Goal: Book appointment/travel/reservation

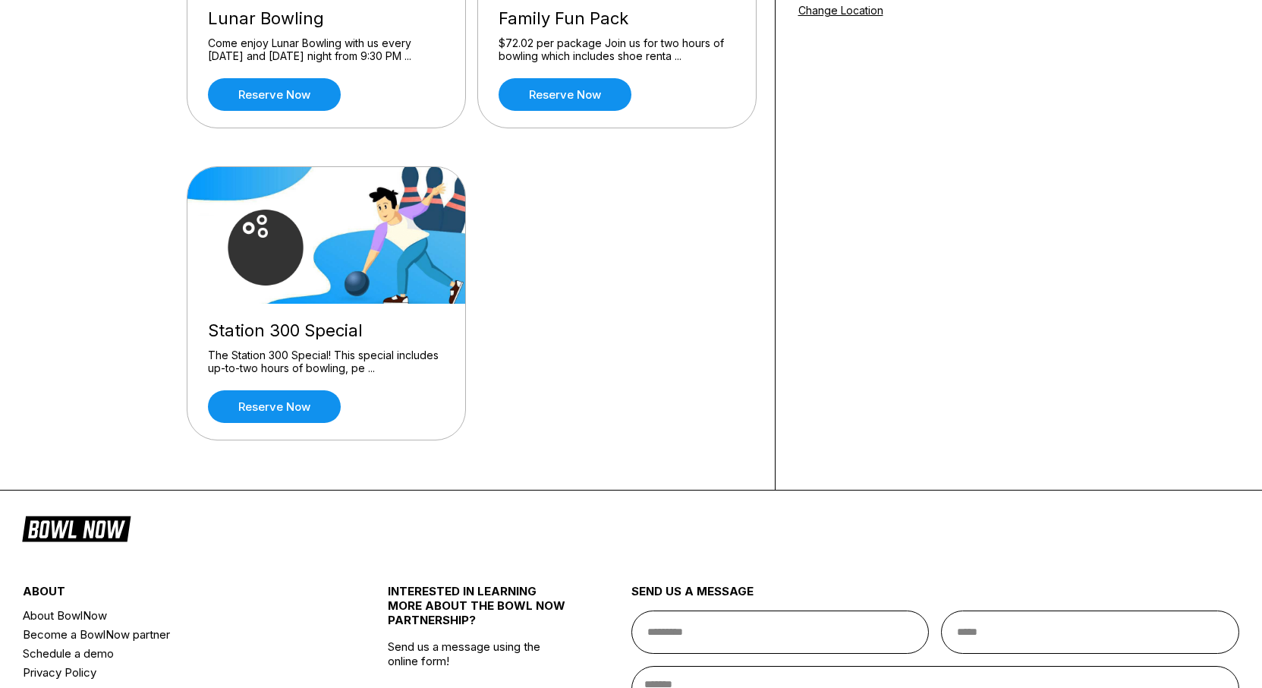
scroll to position [77, 0]
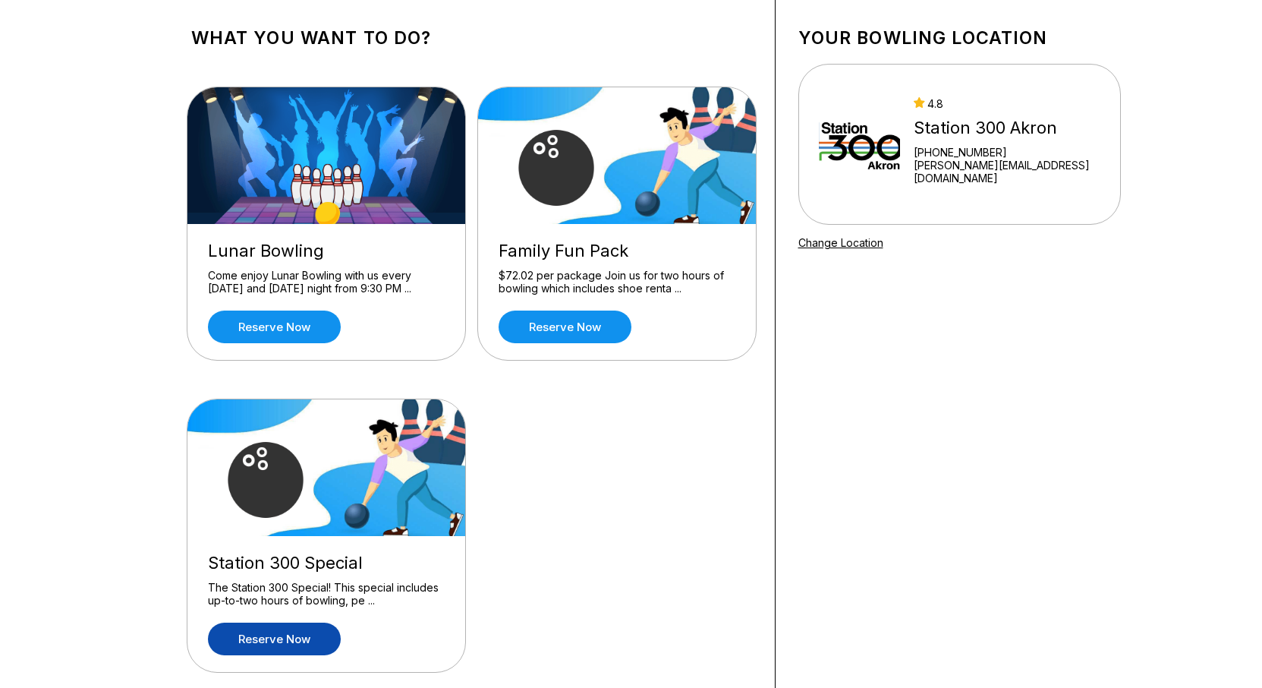
click at [288, 635] on link "Reserve now" at bounding box center [274, 638] width 133 height 33
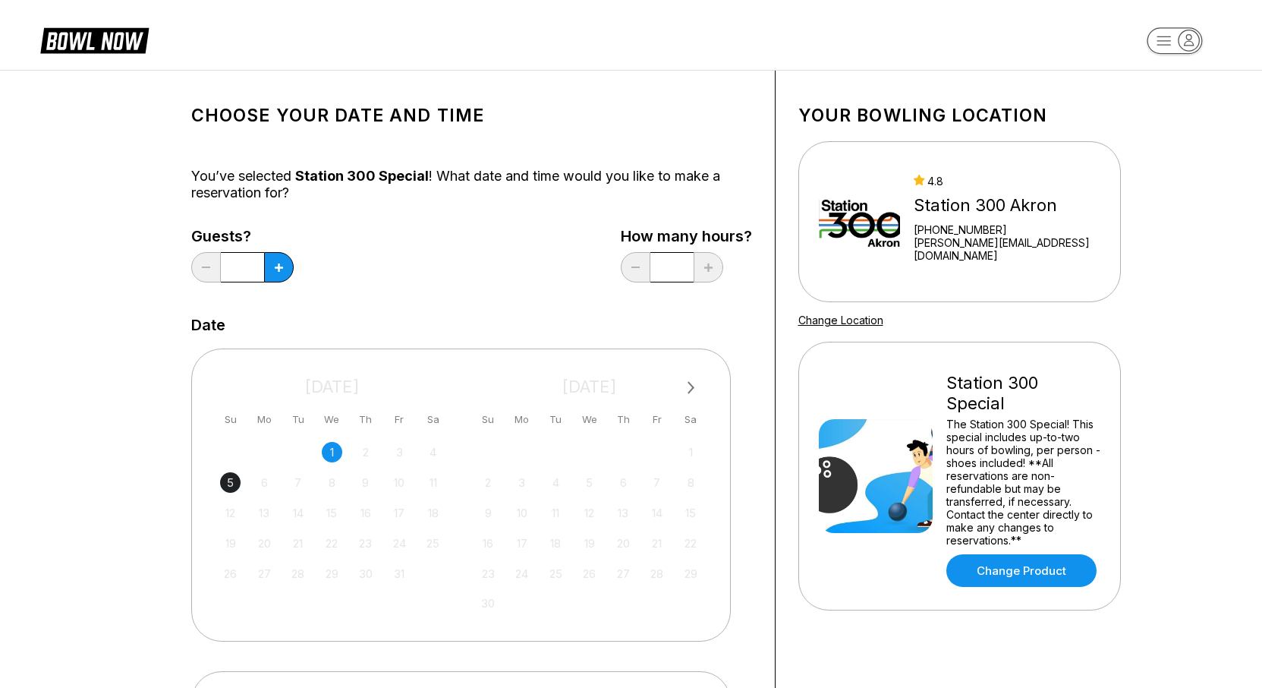
click at [230, 482] on div "5" at bounding box center [230, 482] width 20 height 20
click at [276, 263] on button at bounding box center [279, 267] width 30 height 30
type input "*"
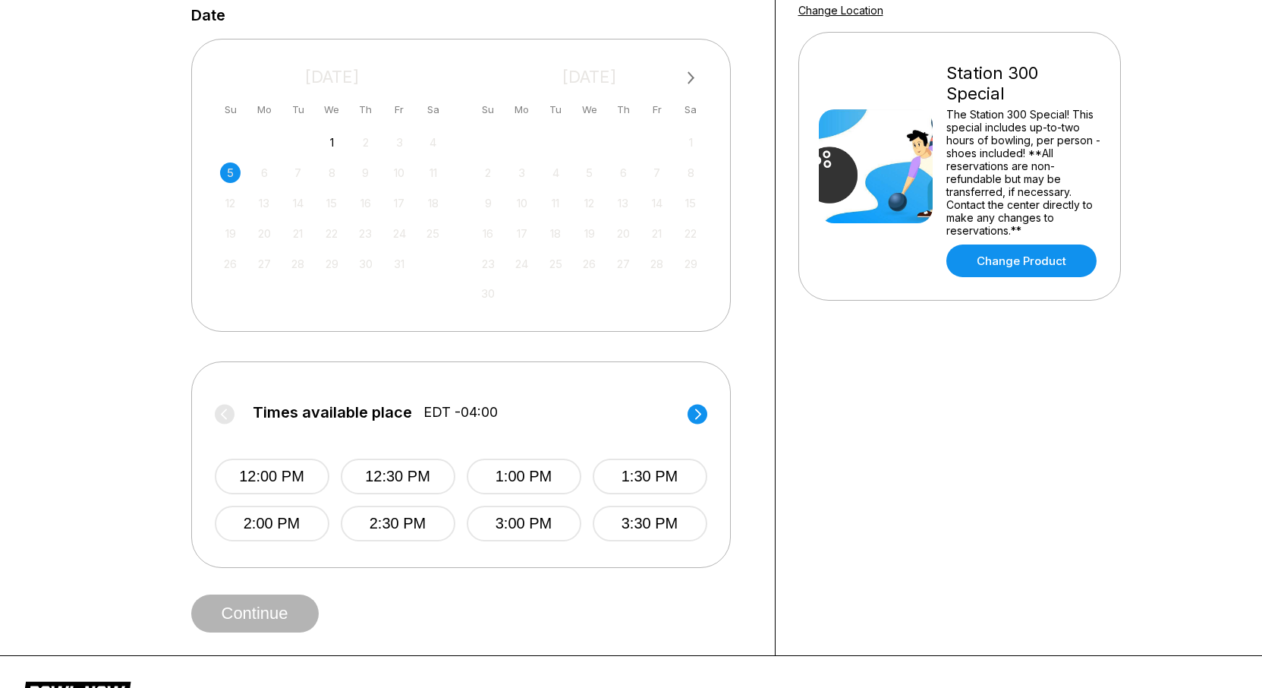
scroll to position [387, 0]
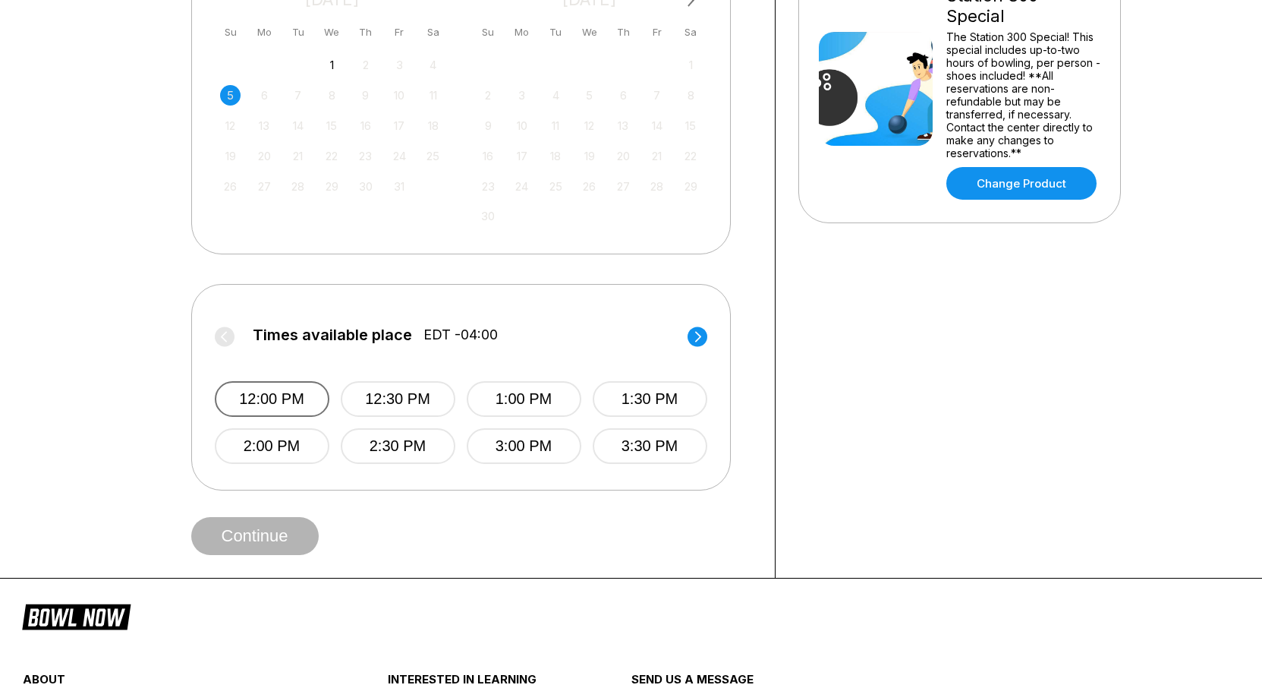
click at [261, 402] on button "12:00 PM" at bounding box center [272, 399] width 115 height 36
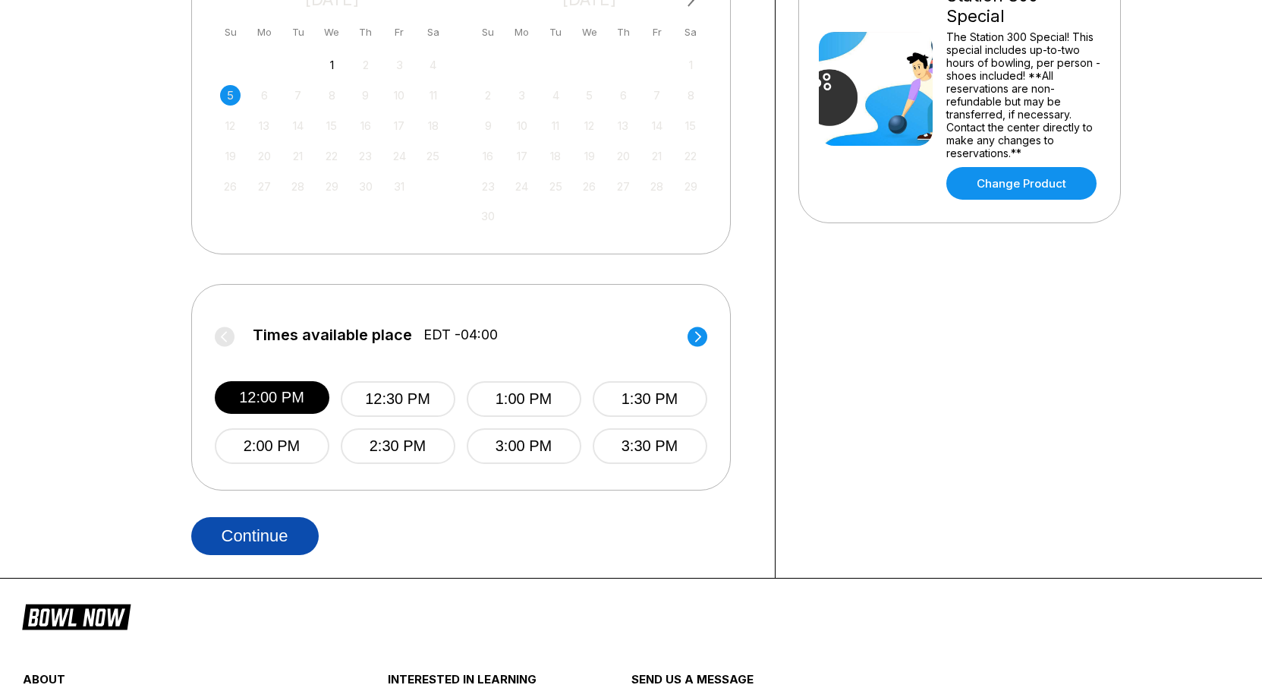
click at [255, 544] on button "Continue" at bounding box center [255, 536] width 128 height 38
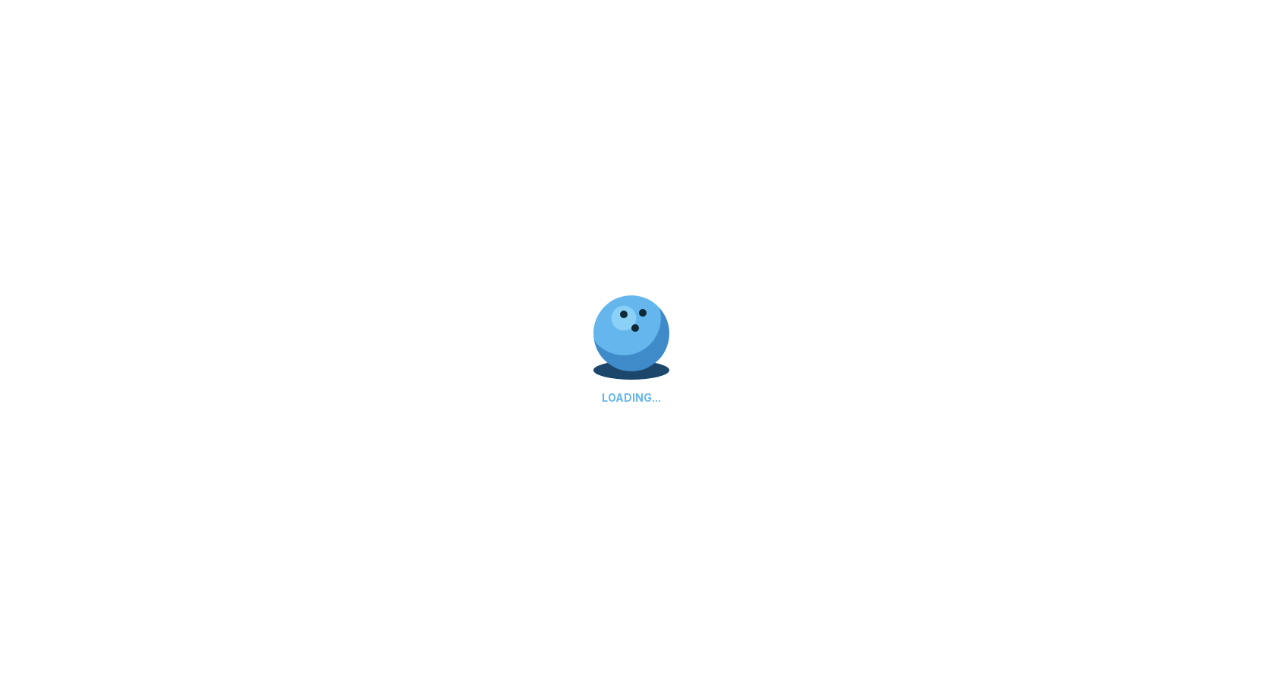
select select "**"
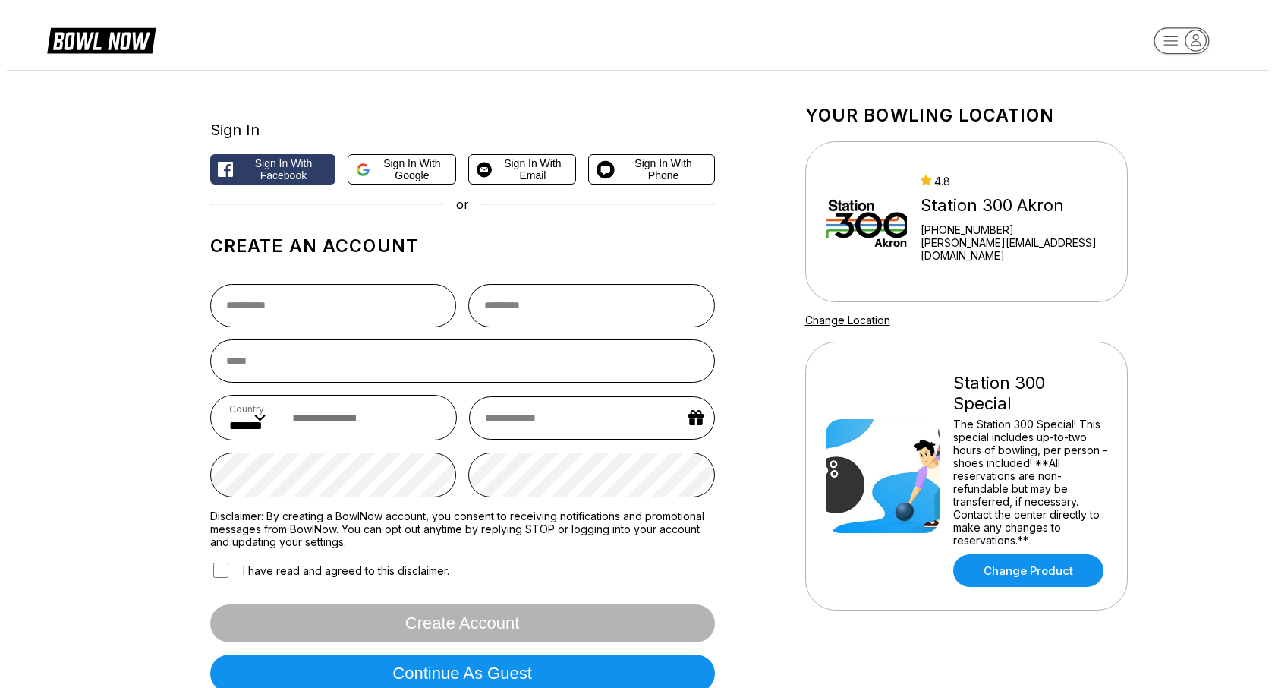
scroll to position [310, 0]
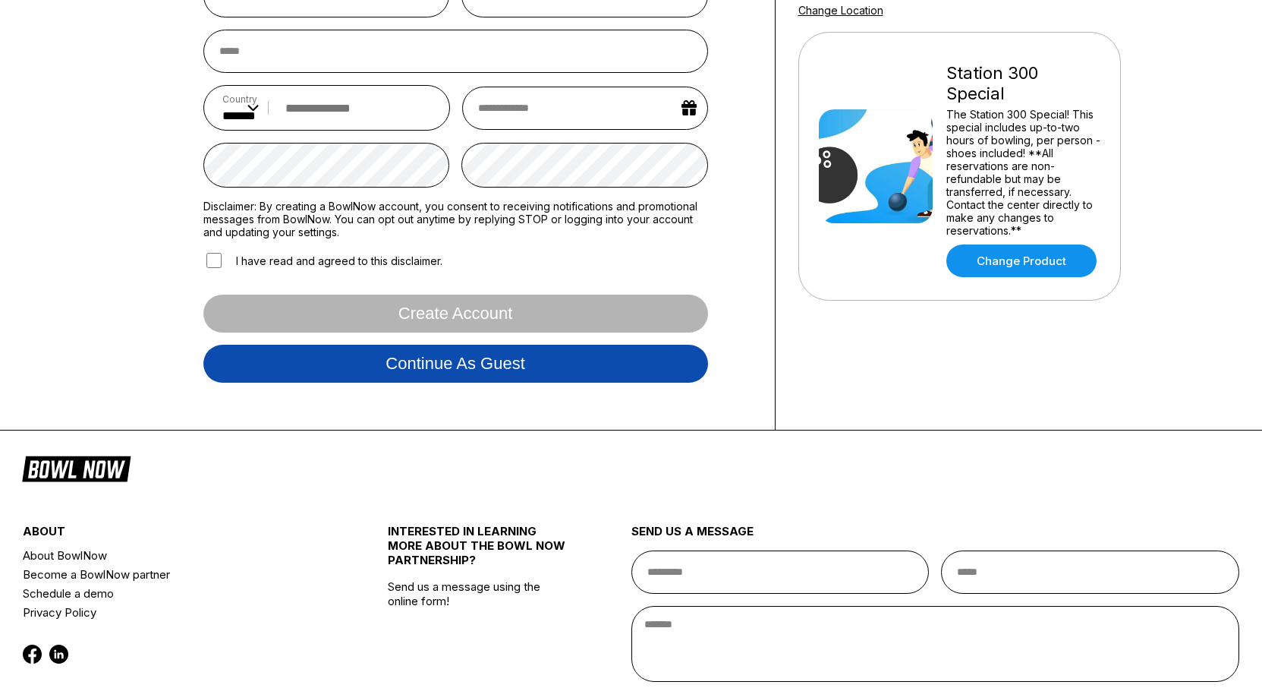
click at [442, 379] on button "Continue as guest" at bounding box center [455, 364] width 505 height 38
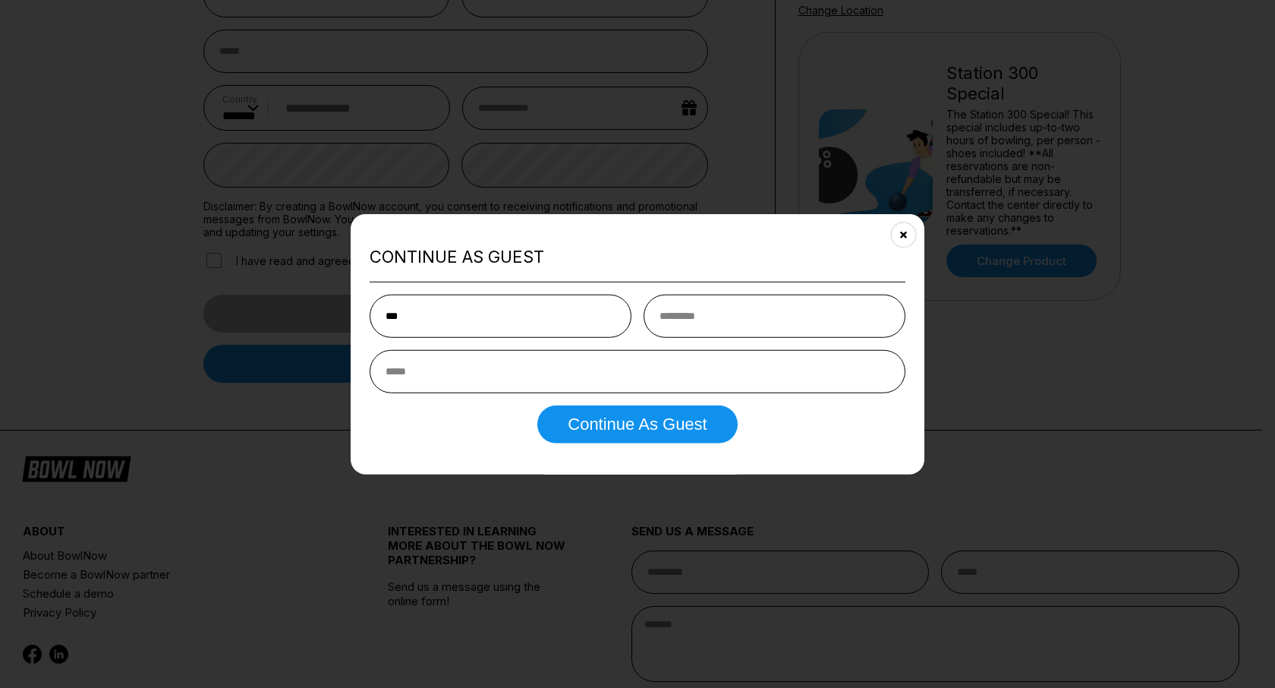
type input "***"
type input "******"
click at [434, 370] on input "email" at bounding box center [638, 370] width 536 height 43
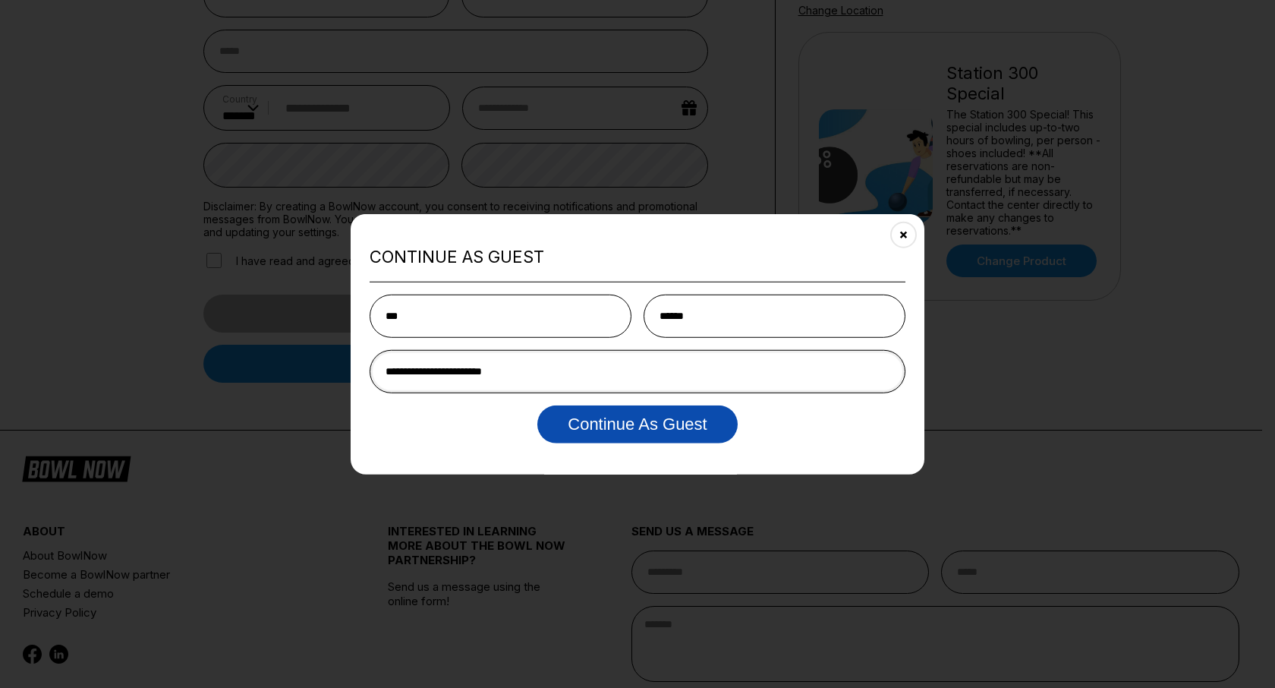
type input "**********"
click at [632, 420] on button "Continue as Guest" at bounding box center [637, 424] width 200 height 38
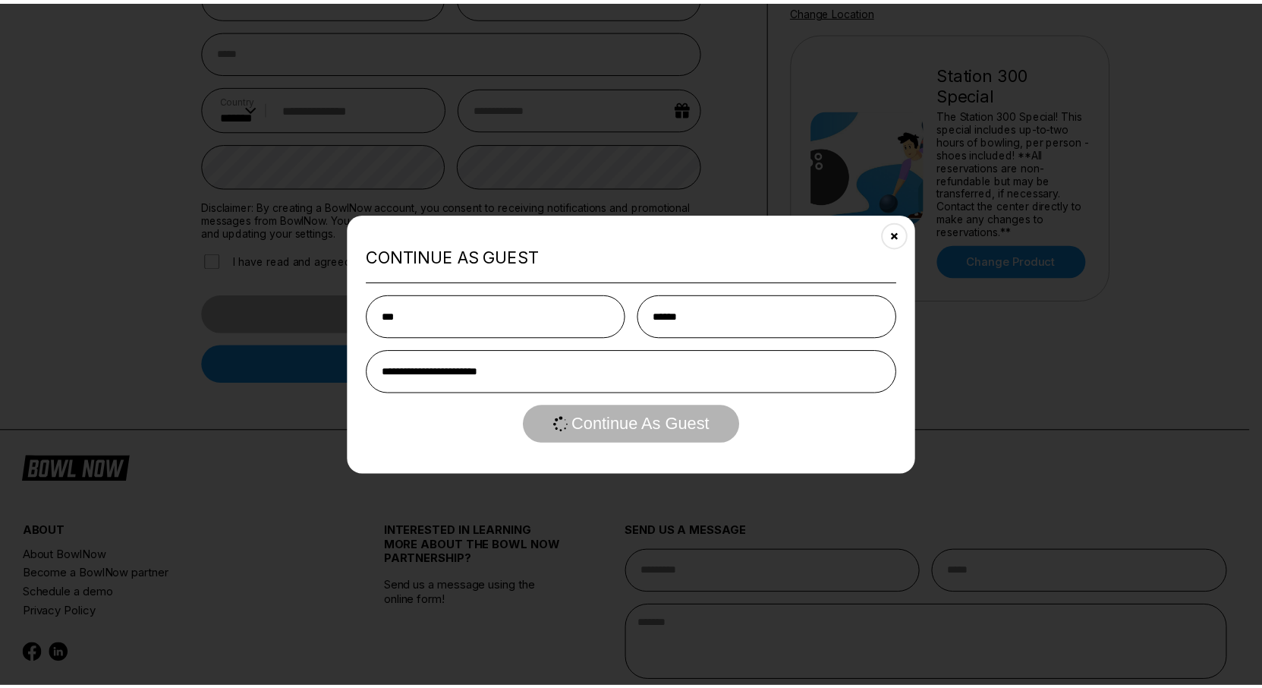
scroll to position [0, 0]
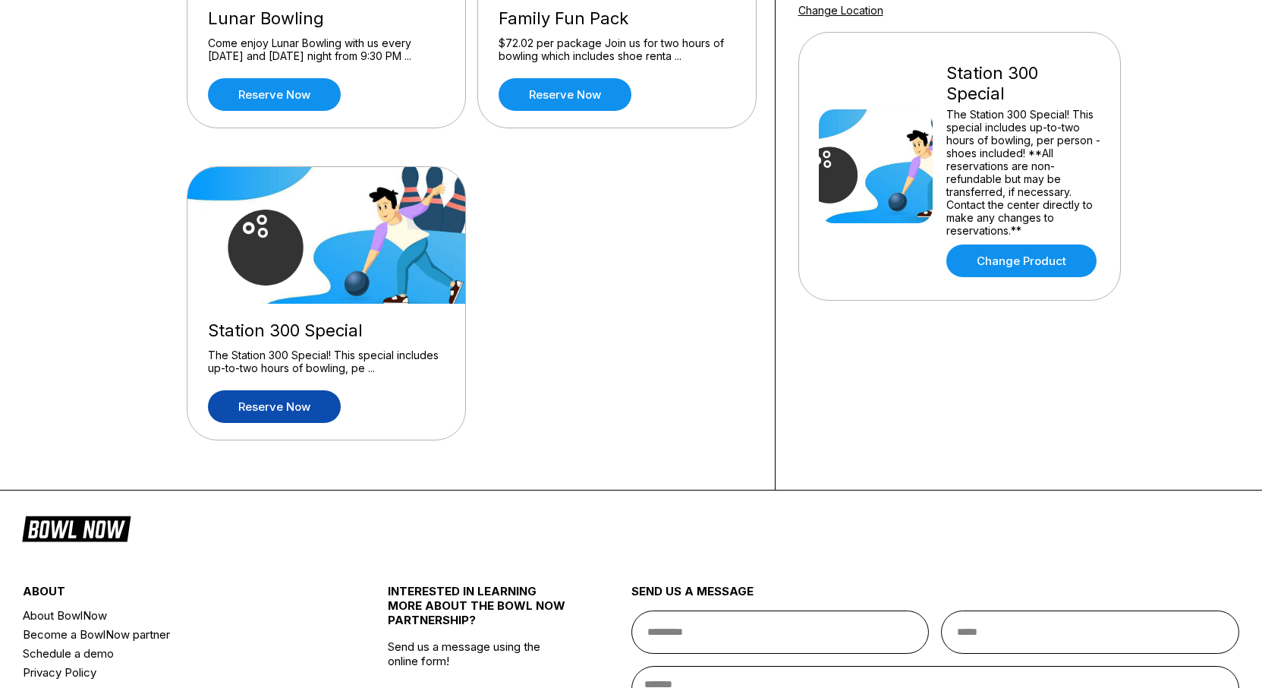
scroll to position [496, 0]
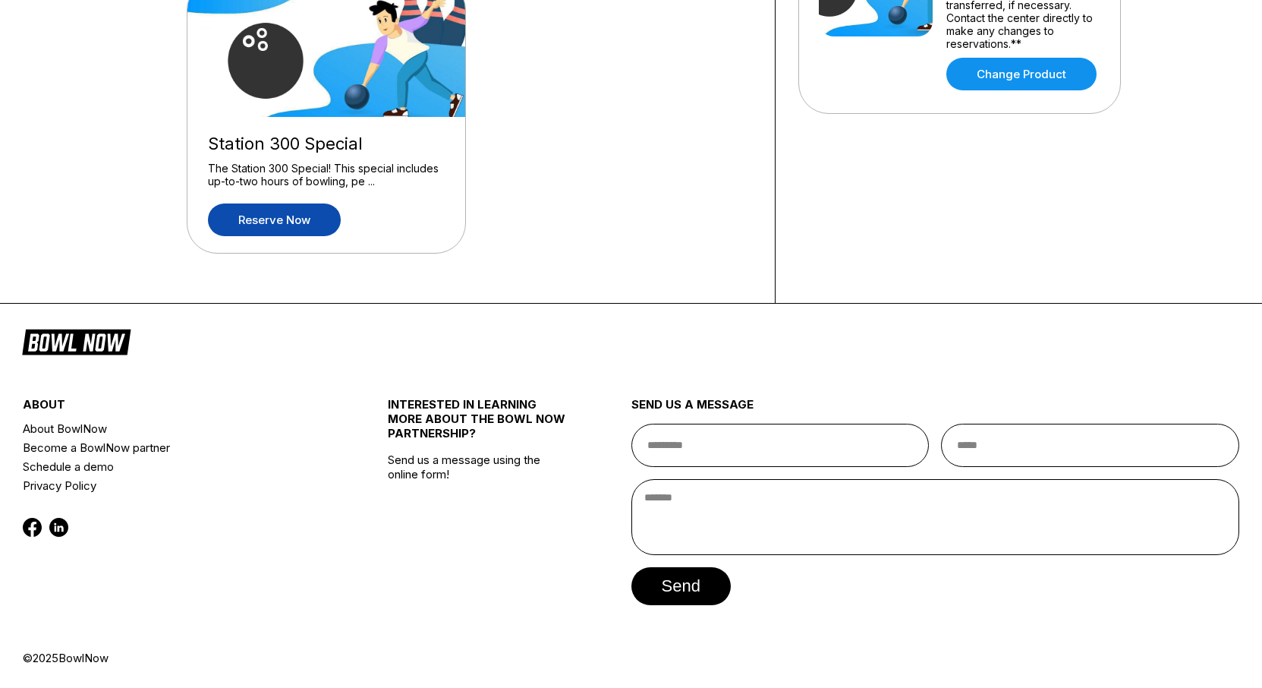
click at [260, 225] on link "Reserve now" at bounding box center [274, 219] width 133 height 33
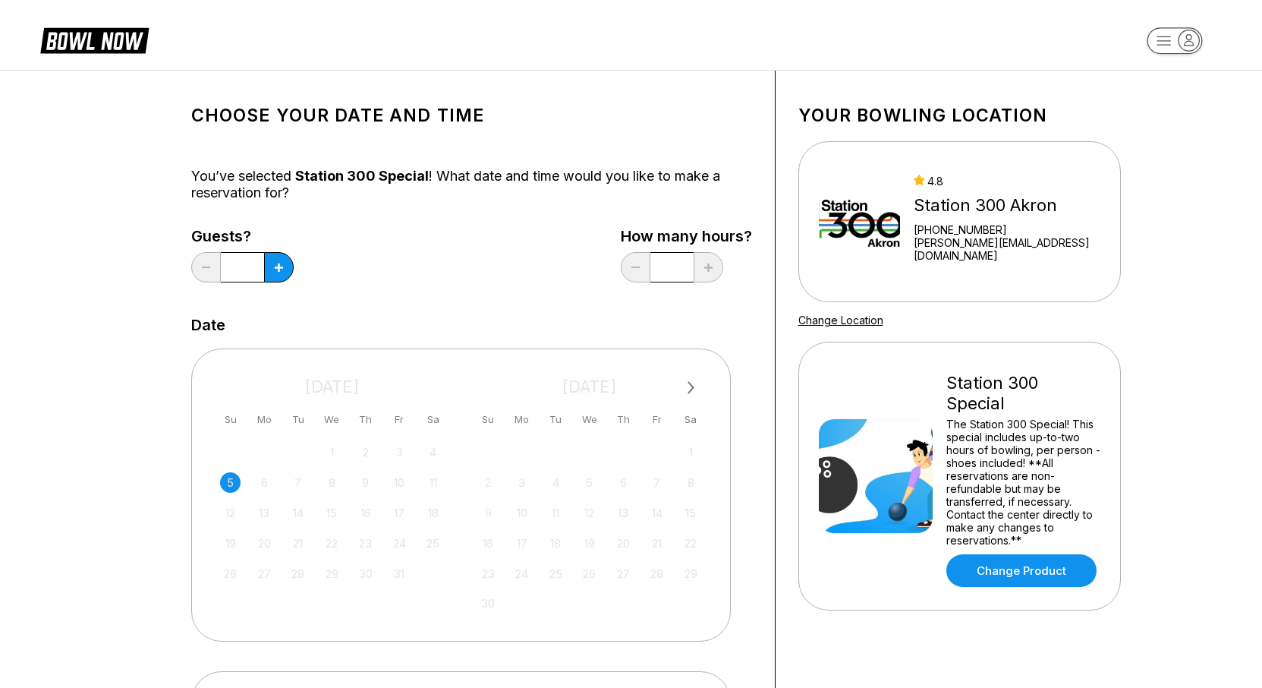
click at [1025, 418] on div "The Station 300 Special! This special includes up-to-two hours of bowling, per …" at bounding box center [1024, 482] width 154 height 129
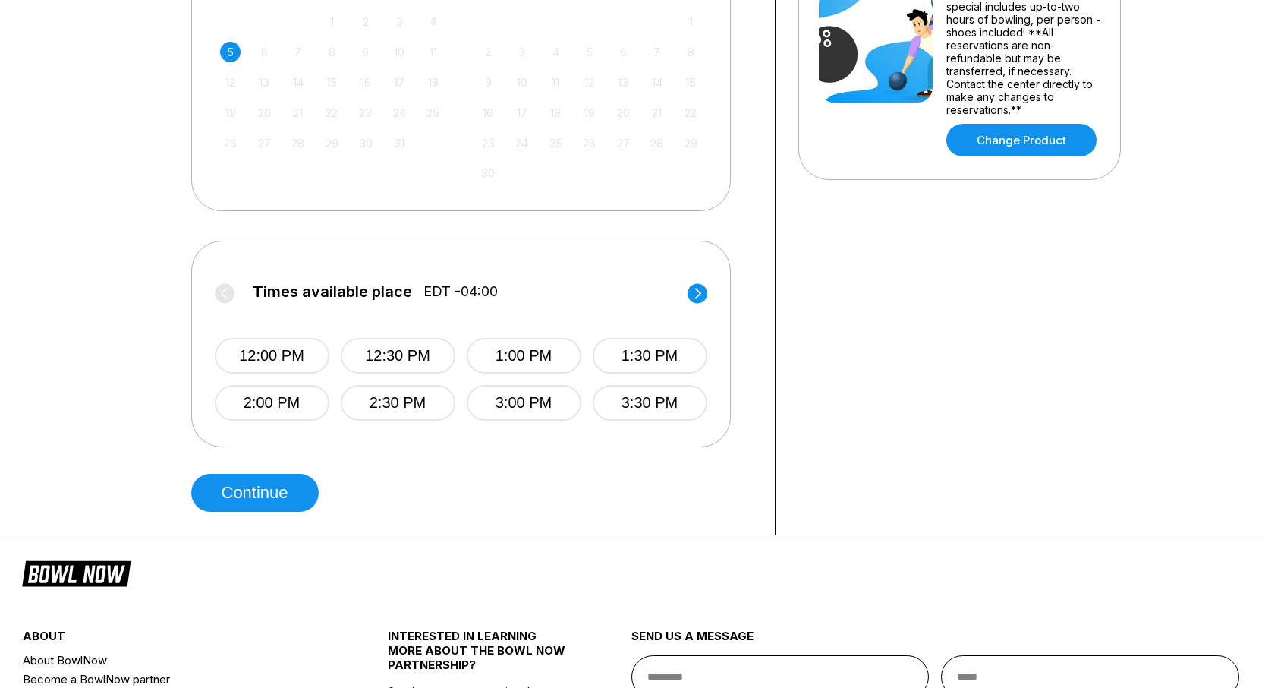
scroll to position [663, 0]
